Goal: Find specific page/section: Find specific page/section

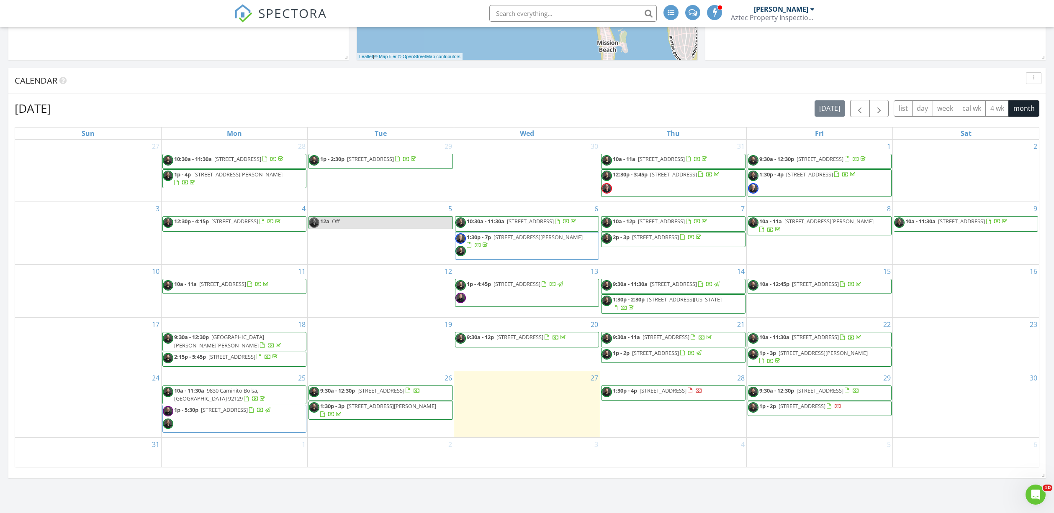
scroll to position [293, 0]
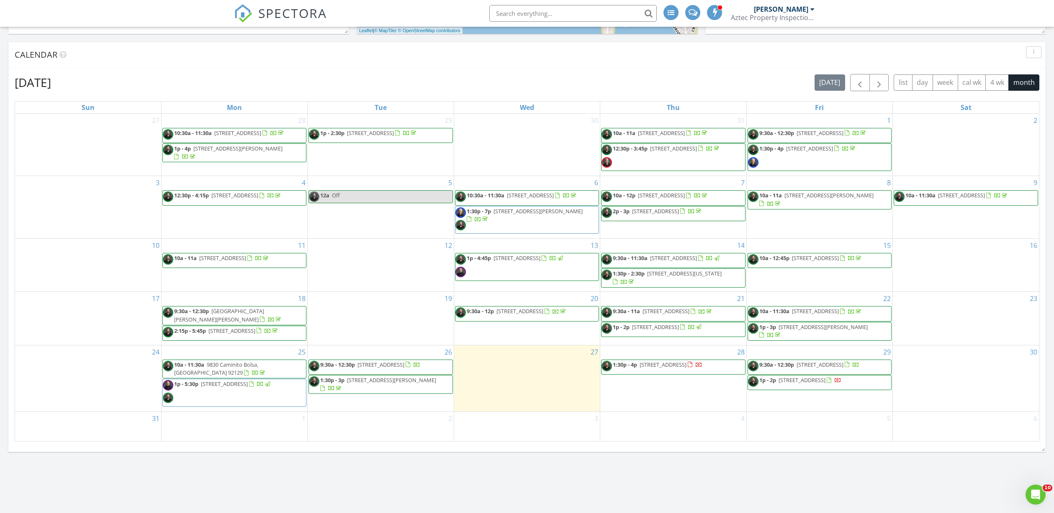
click at [660, 369] on span "13340 Caminito Ciera 41, San Diego 92129" at bounding box center [662, 365] width 47 height 8
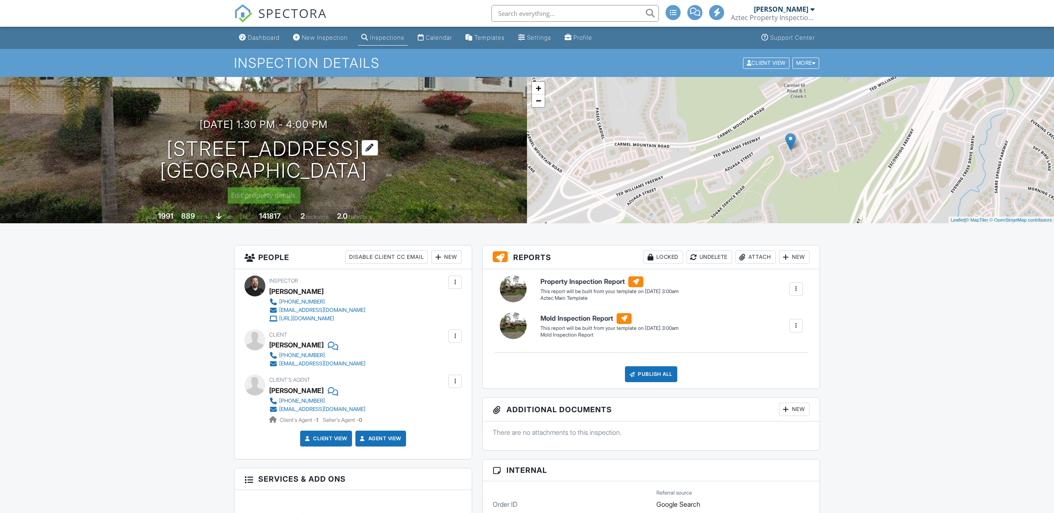
click at [287, 147] on h1 "[STREET_ADDRESS] [GEOGRAPHIC_DATA]" at bounding box center [264, 160] width 208 height 44
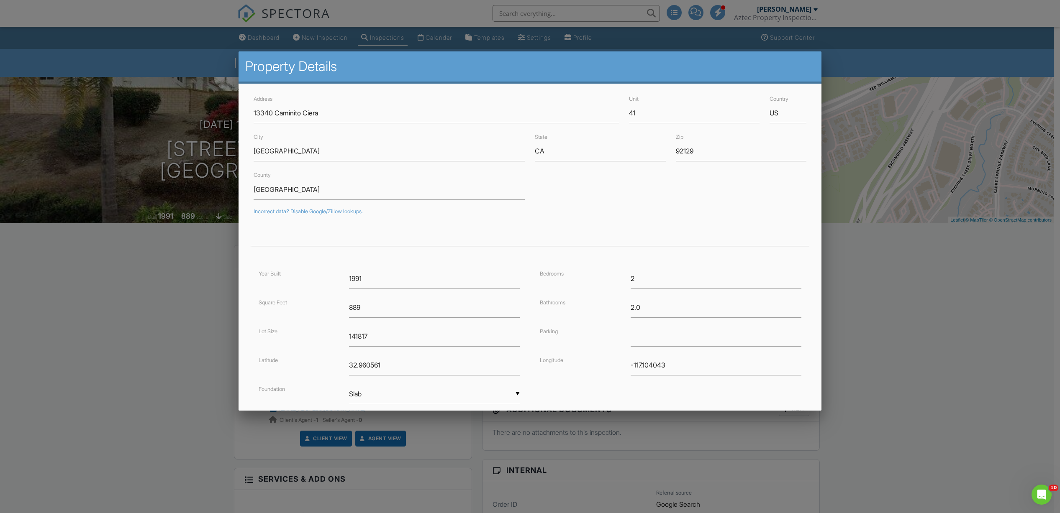
click at [157, 335] on div at bounding box center [530, 279] width 1060 height 642
